Goal: Task Accomplishment & Management: Complete application form

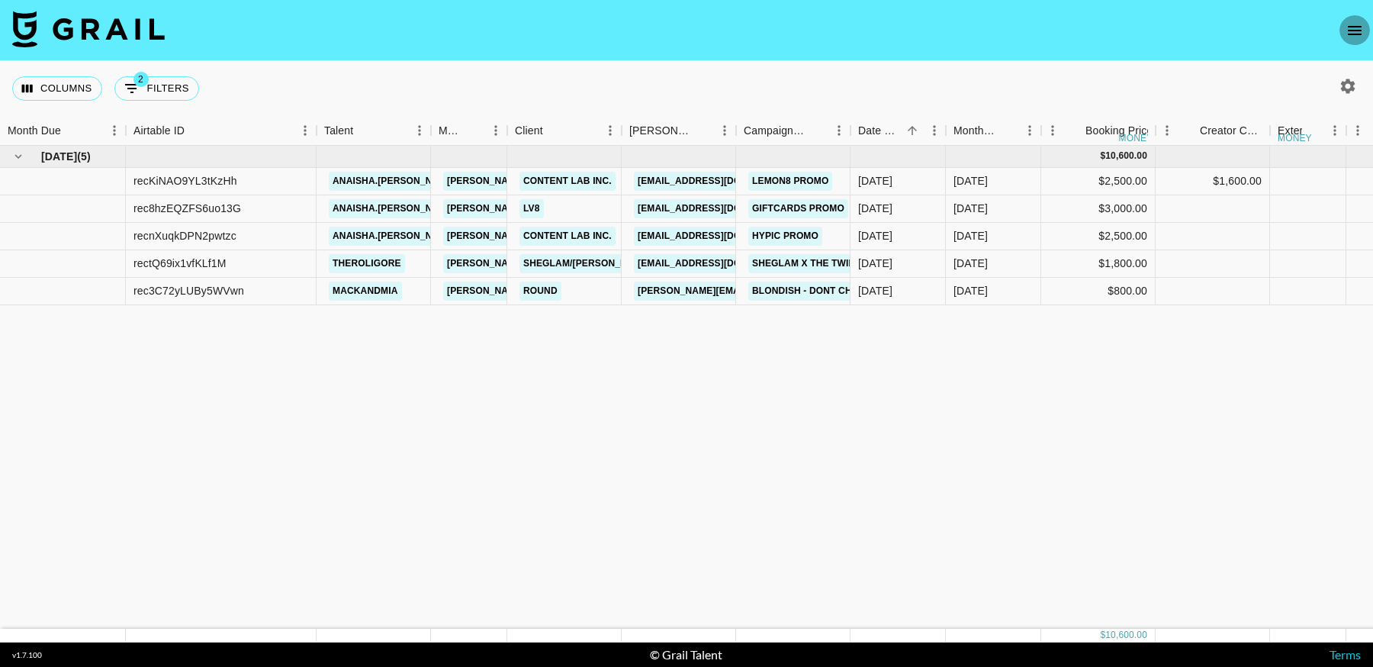
click at [1357, 29] on icon "open drawer" at bounding box center [1355, 30] width 14 height 9
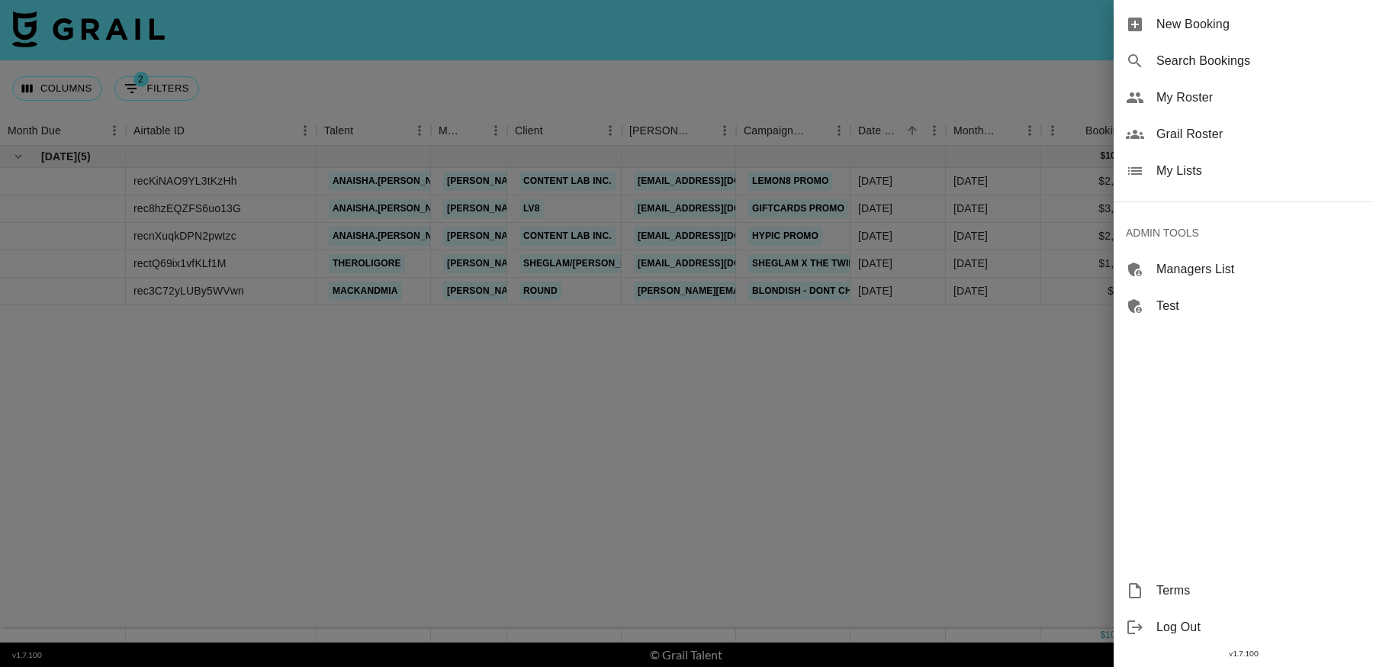
click at [1199, 27] on span "New Booking" at bounding box center [1259, 24] width 204 height 18
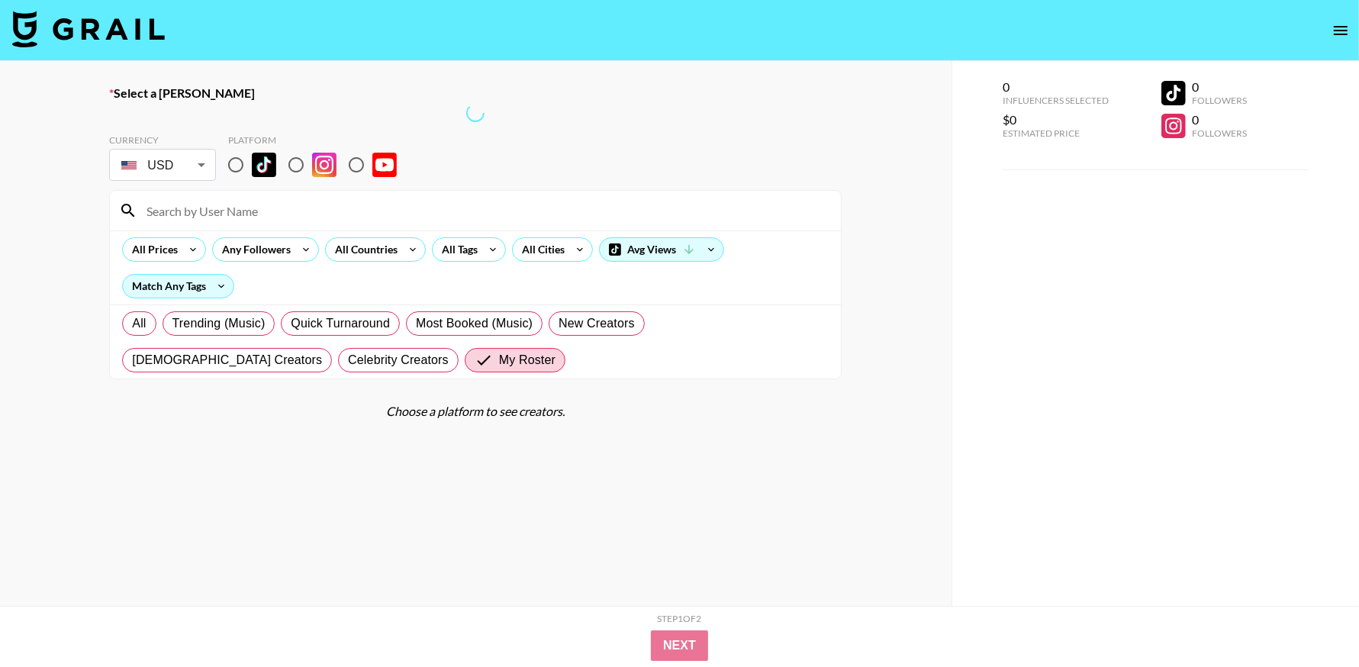
click at [236, 165] on input "radio" at bounding box center [236, 165] width 32 height 32
radio input "true"
click at [149, 321] on label "All" at bounding box center [139, 323] width 34 height 24
click at [132, 324] on input "All" at bounding box center [132, 324] width 0 height 0
radio input "true"
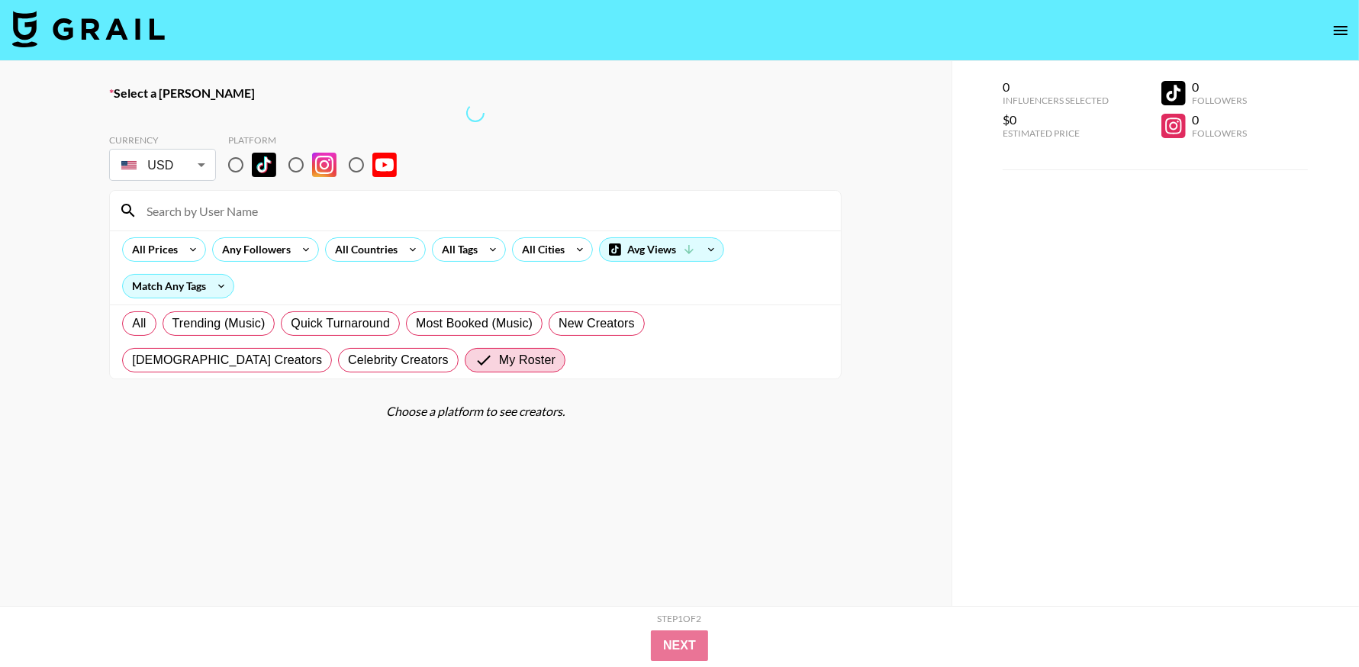
click at [235, 169] on input "radio" at bounding box center [236, 165] width 32 height 32
click at [282, 214] on input at bounding box center [484, 210] width 694 height 24
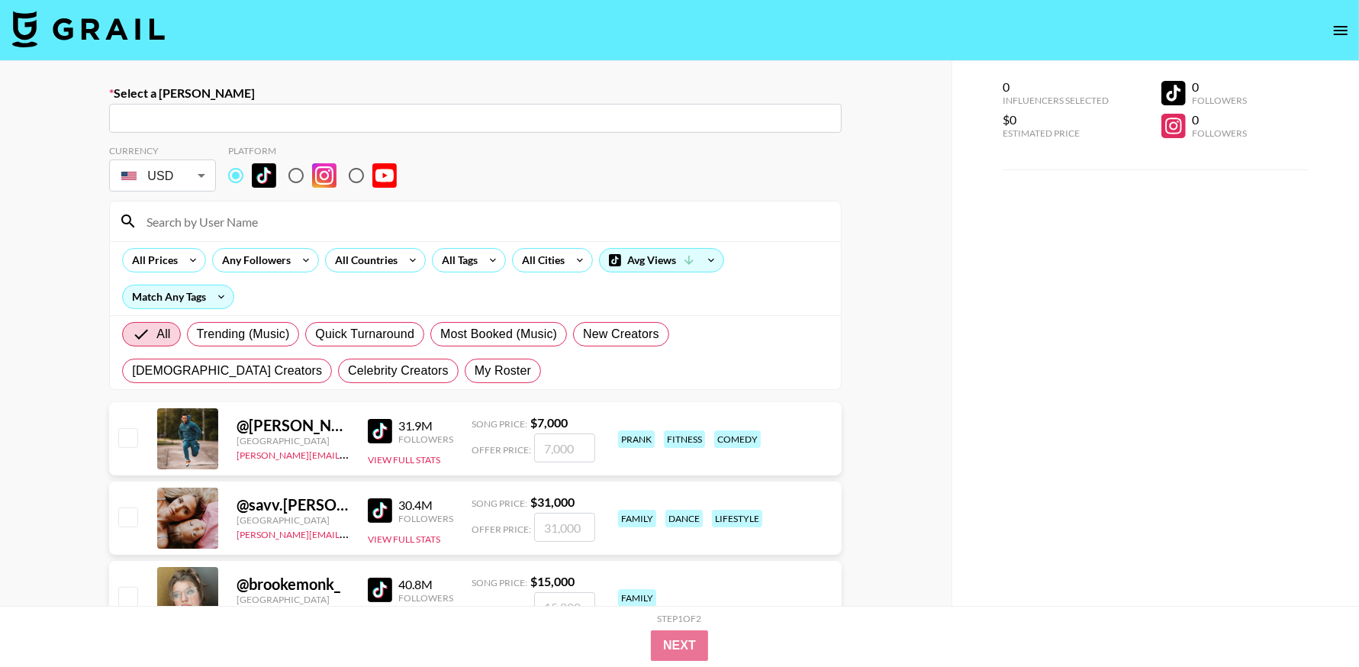
click at [221, 114] on input "text" at bounding box center [475, 119] width 714 height 18
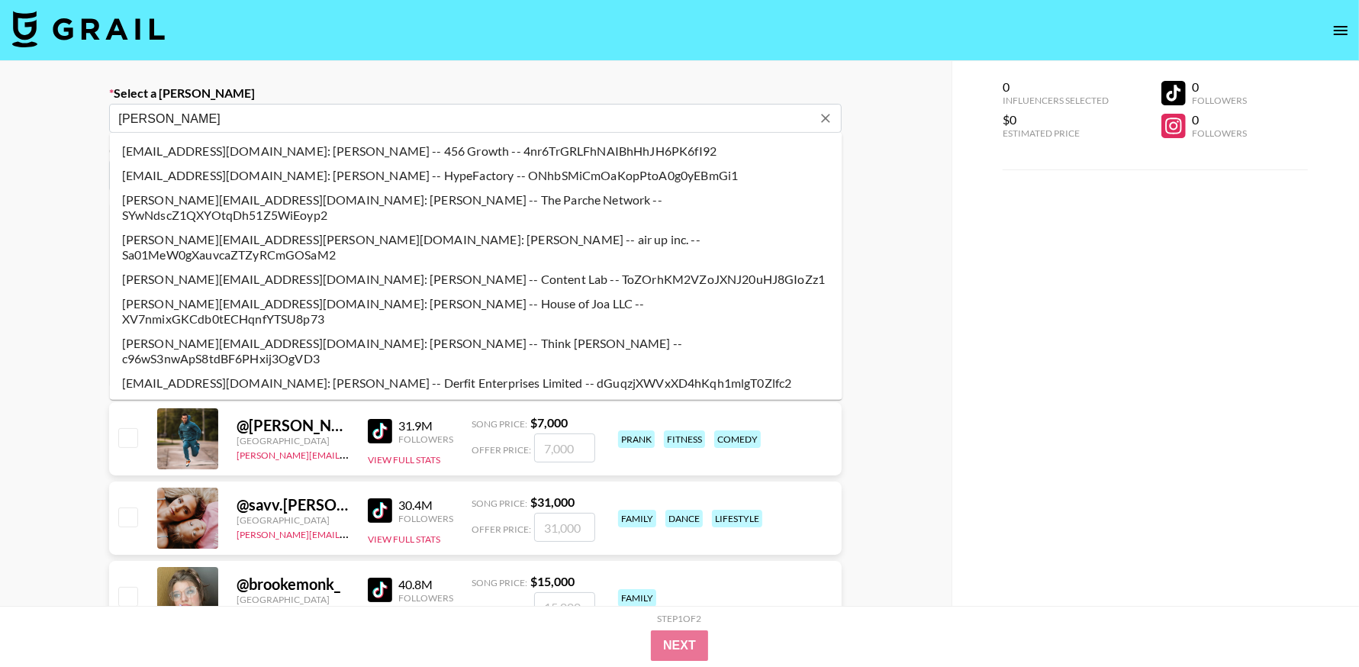
type input "[PERSON_NAME]"
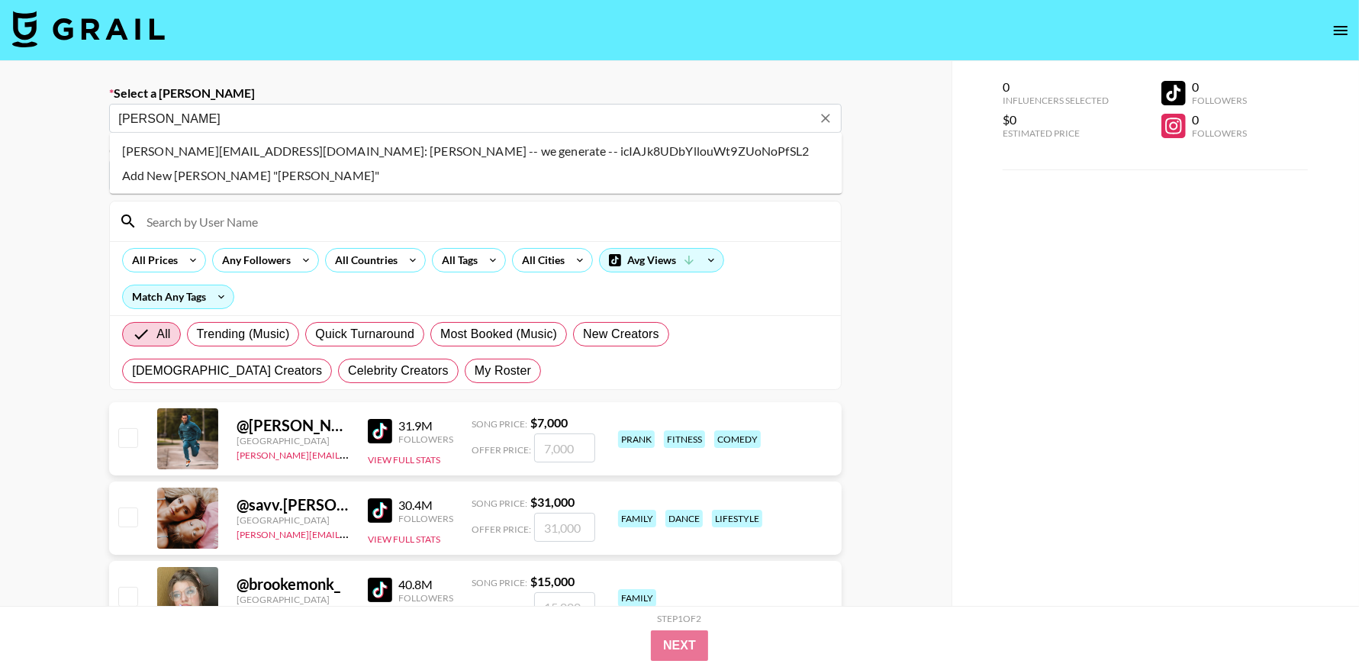
click at [340, 150] on li "[PERSON_NAME][EMAIL_ADDRESS][DOMAIN_NAME]: [PERSON_NAME] -- we generate -- icIA…" at bounding box center [476, 151] width 732 height 24
type input "[PERSON_NAME][EMAIL_ADDRESS][DOMAIN_NAME]: [PERSON_NAME] -- we generate -- icIA…"
select select "Song"
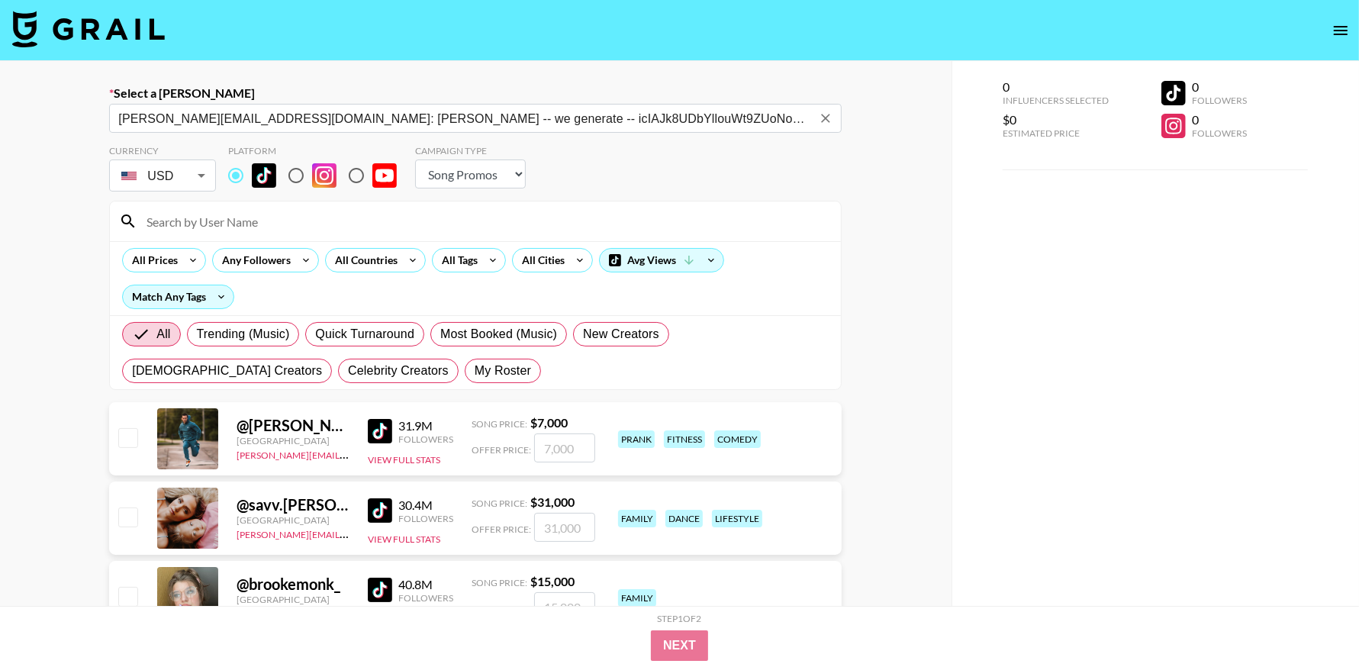
type input "[PERSON_NAME][EMAIL_ADDRESS][DOMAIN_NAME]: [PERSON_NAME] -- we generate -- icIA…"
click at [443, 181] on select "Choose Type... Song Promos Brand Promos" at bounding box center [470, 173] width 111 height 29
click at [415, 159] on select "Choose Type... Song Promos Brand Promos" at bounding box center [470, 173] width 111 height 29
click at [237, 222] on input at bounding box center [484, 221] width 694 height 24
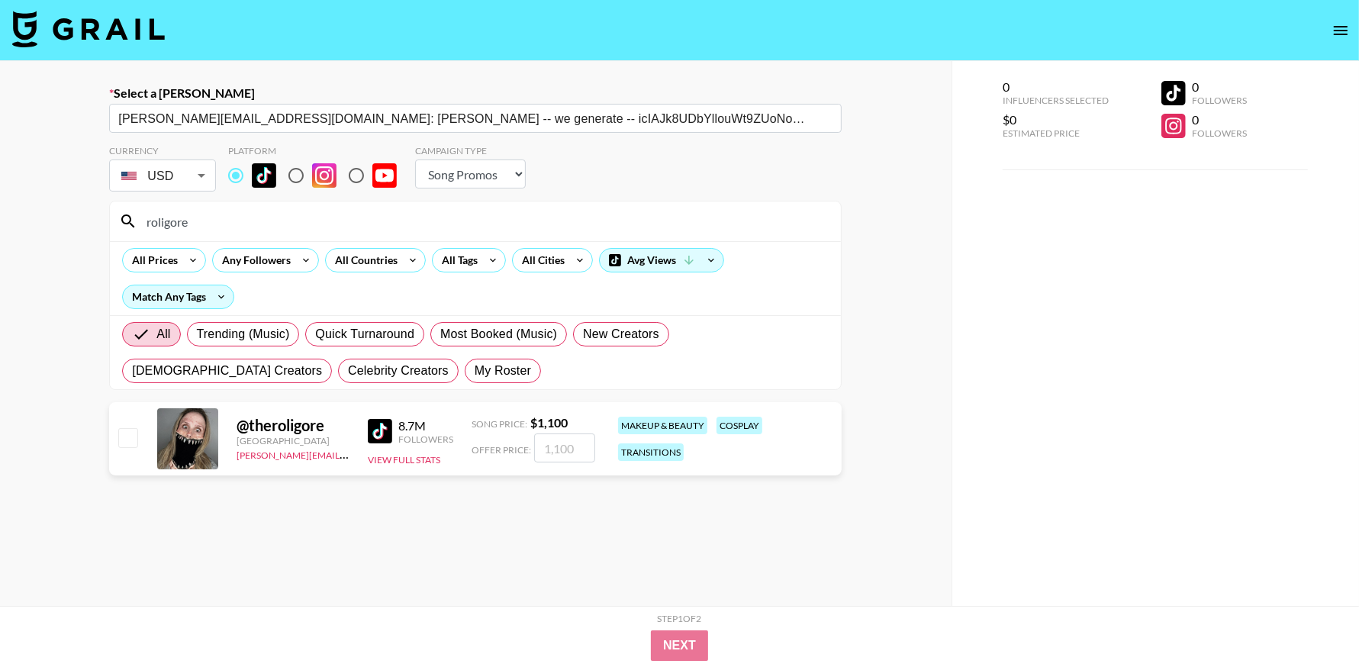
type input "roligore"
click at [122, 440] on input "checkbox" at bounding box center [127, 437] width 18 height 18
checkbox input "true"
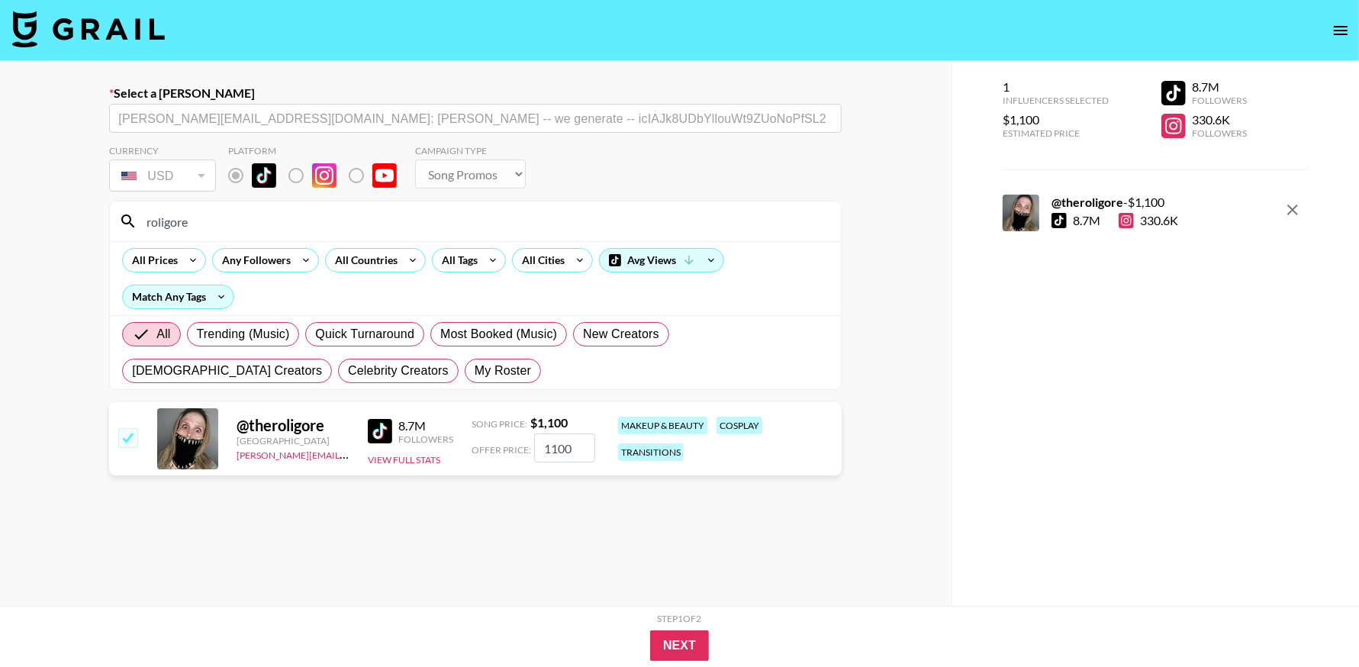
drag, startPoint x: 573, startPoint y: 447, endPoint x: 536, endPoint y: 444, distance: 36.8
click at [536, 444] on input "1100" at bounding box center [564, 447] width 61 height 29
type input "800"
click at [690, 646] on button "Next" at bounding box center [679, 645] width 59 height 31
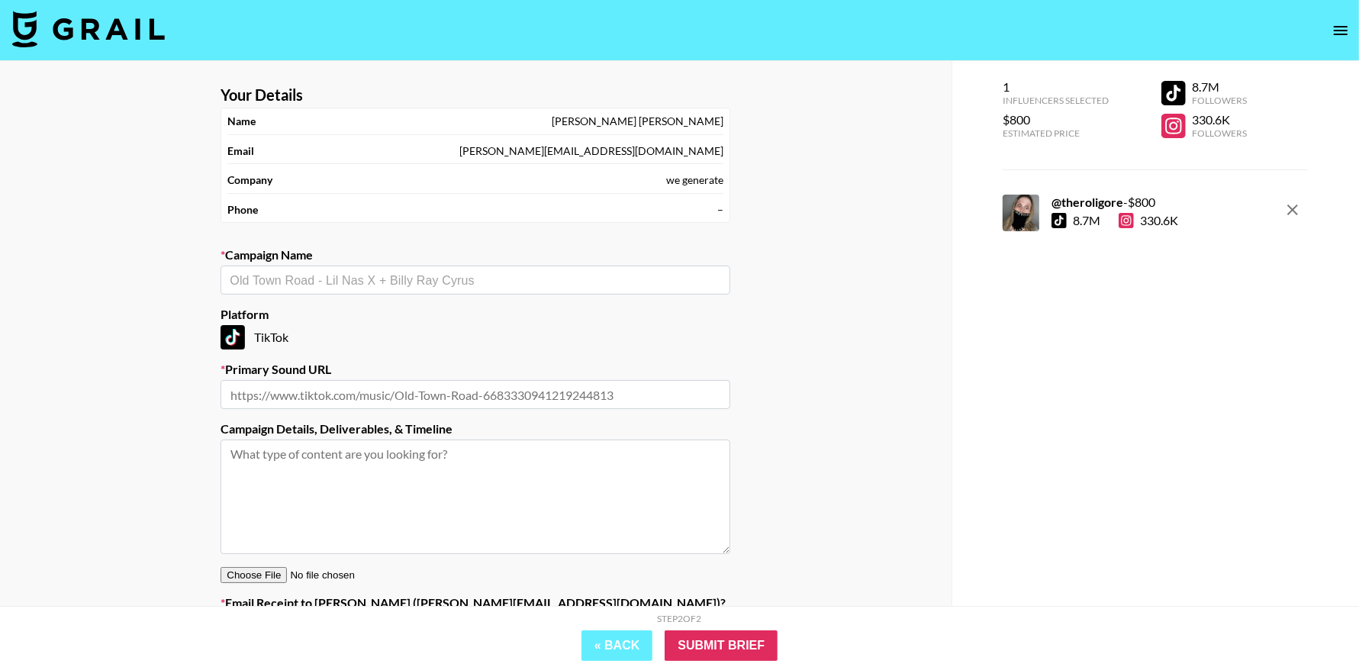
click at [408, 391] on input "text" at bounding box center [476, 394] width 510 height 29
paste input "[URL][DOMAIN_NAME]"
type input "[URL][DOMAIN_NAME]"
click at [379, 277] on input "text" at bounding box center [475, 281] width 491 height 18
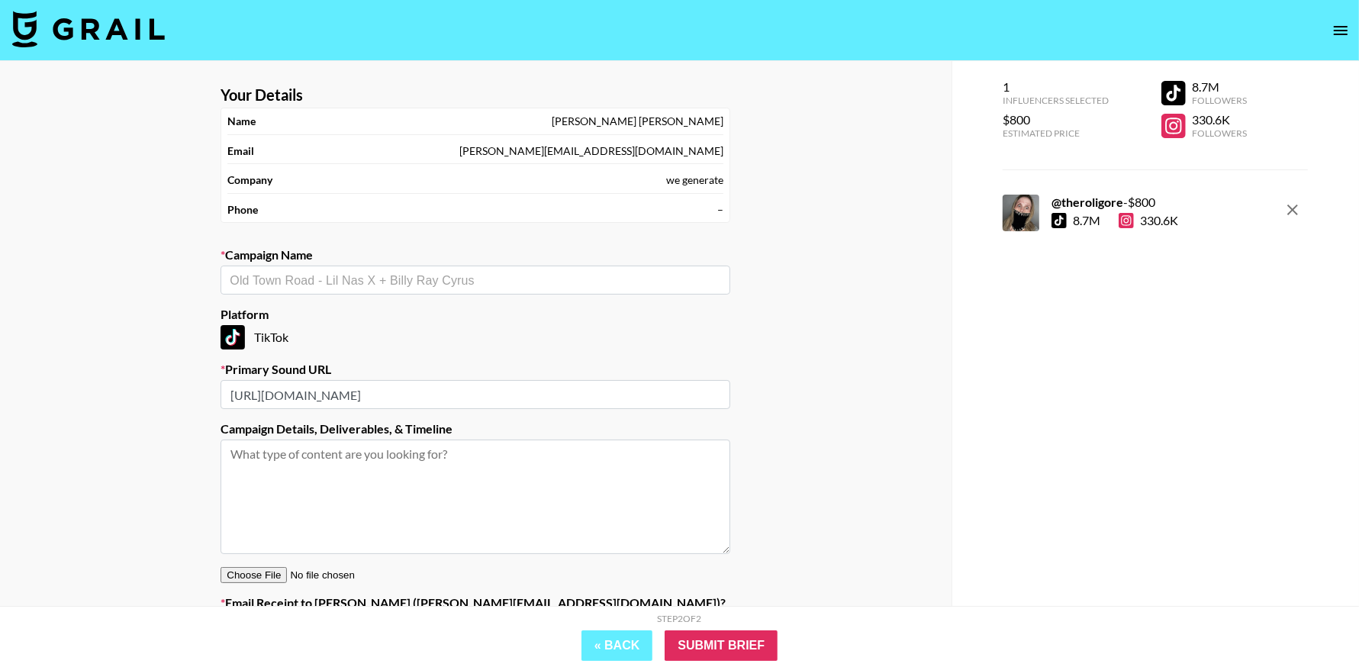
scroll to position [0, 0]
click at [375, 311] on li "OE OE - FARRU & Louis.bpm" at bounding box center [476, 311] width 510 height 24
type input "OE OE - FARRU & Louis.bpm"
type input "[URL][DOMAIN_NAME]"
type textarea "TikTok -- TikTok --"
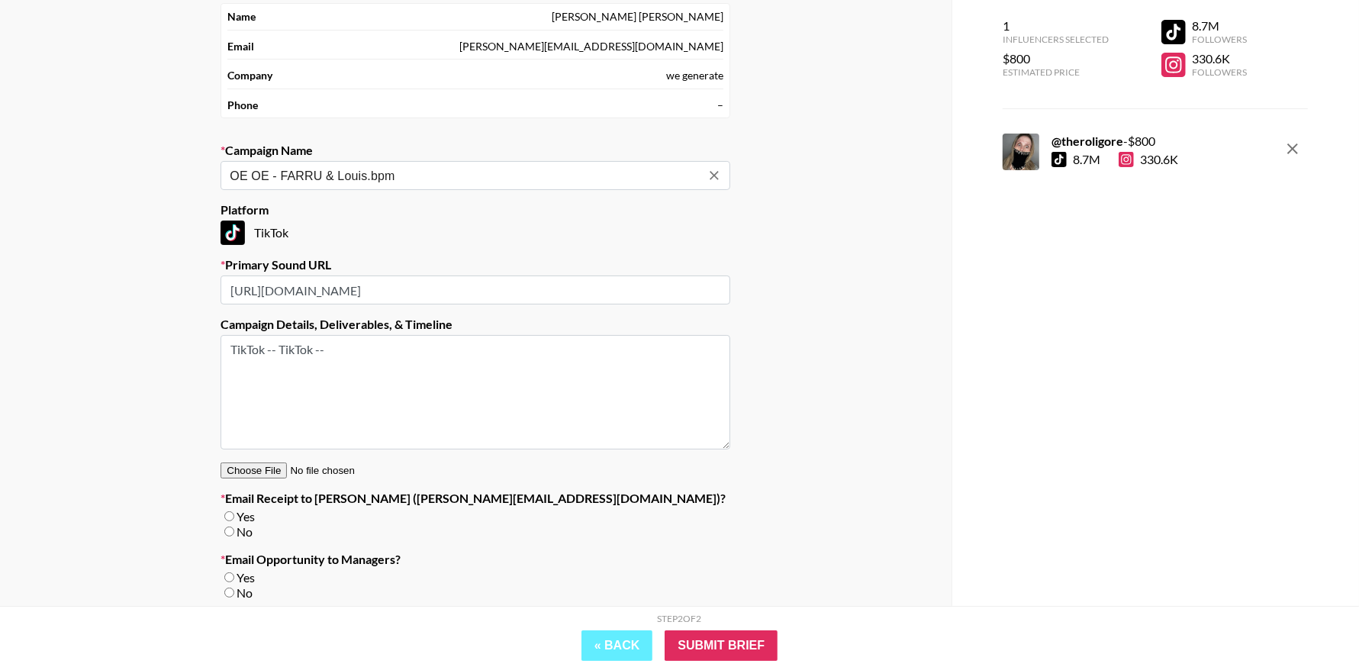
scroll to position [206, 0]
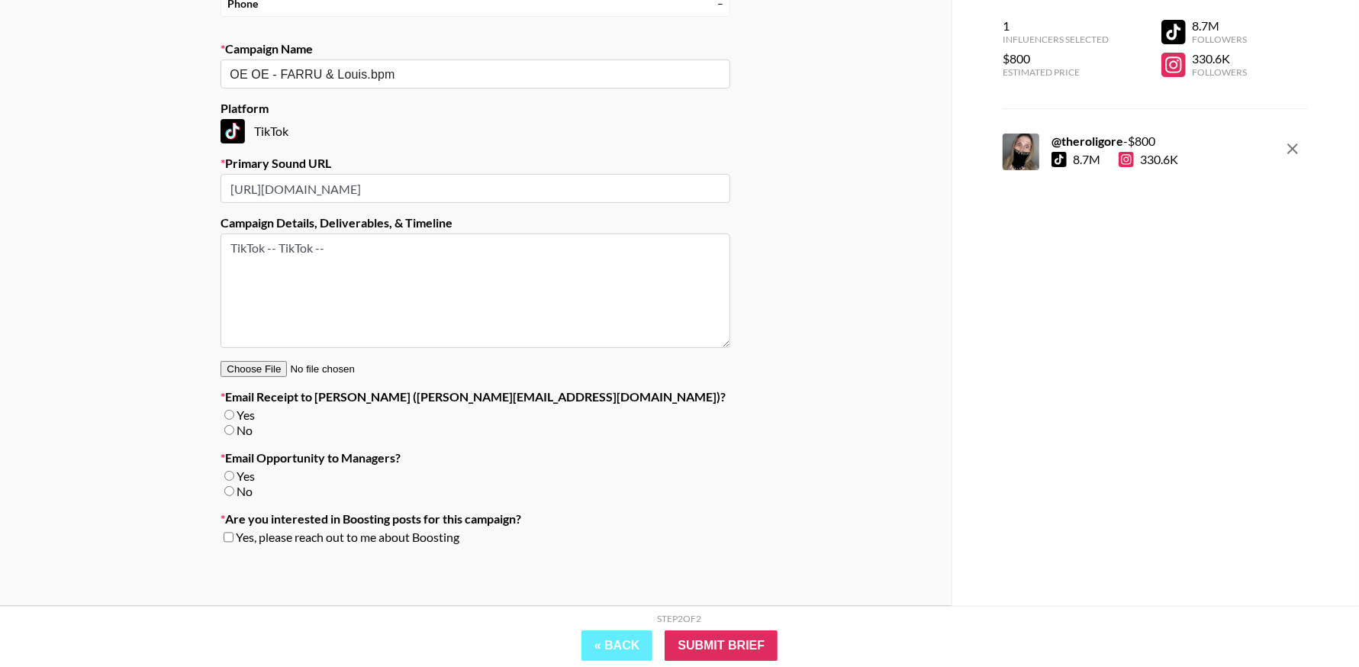
click at [230, 426] on input "No" at bounding box center [229, 430] width 10 height 10
radio input "true"
click at [229, 486] on input "No" at bounding box center [229, 491] width 10 height 10
radio input "true"
click at [734, 650] on input "Submit Brief" at bounding box center [721, 645] width 113 height 31
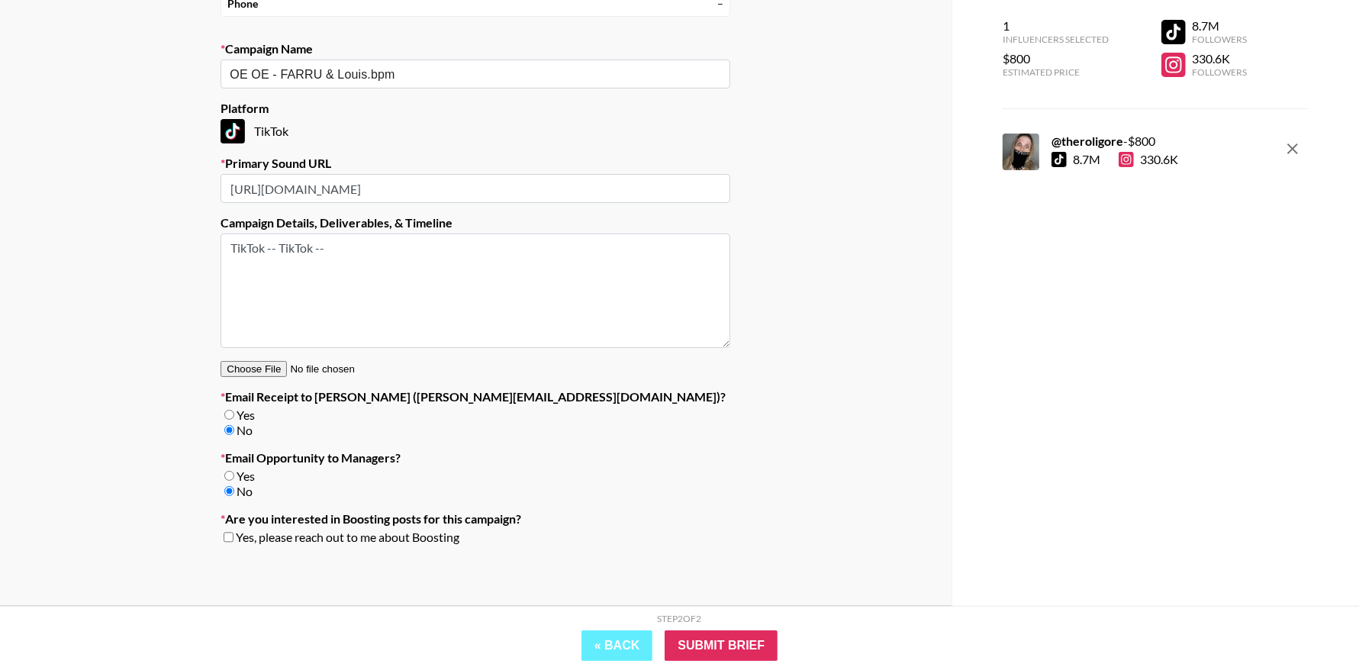
scroll to position [61, 0]
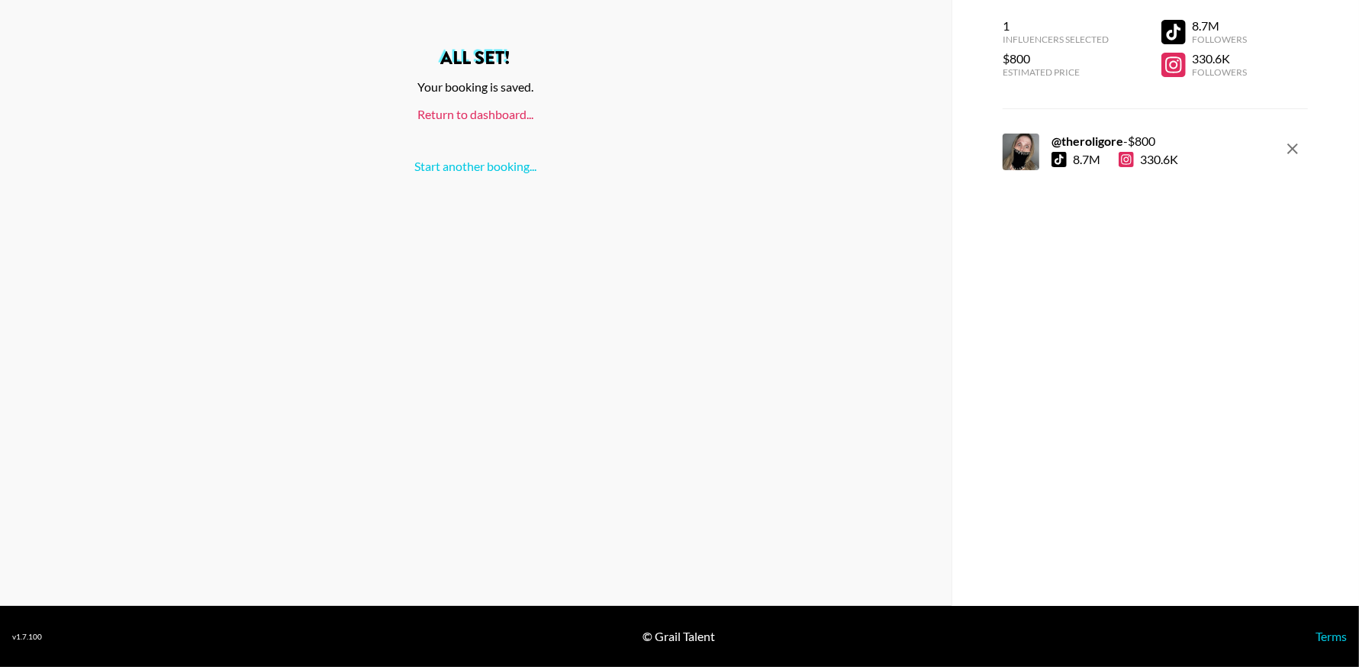
click at [479, 112] on link "Return to dashboard..." at bounding box center [475, 114] width 116 height 14
